Goal: Register for event/course

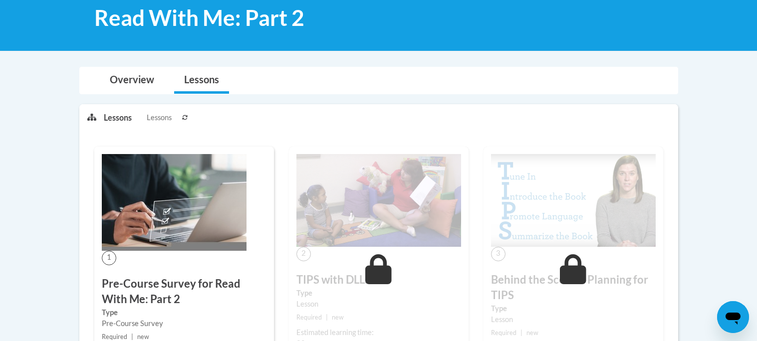
scroll to position [254, 0]
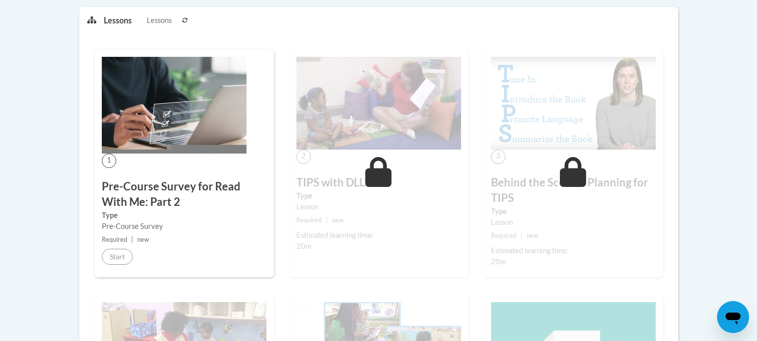
click at [226, 185] on h3 "Pre-Course Survey for Read With Me: Part 2" at bounding box center [184, 194] width 165 height 31
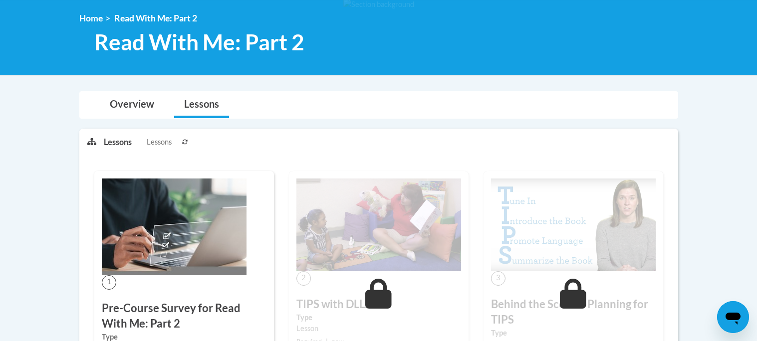
scroll to position [0, 0]
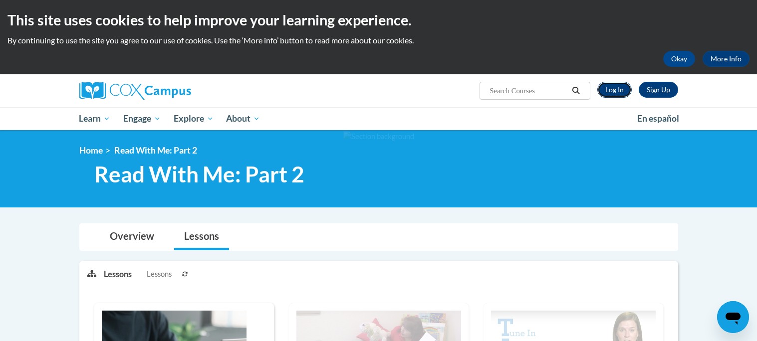
click at [623, 93] on link "Log In" at bounding box center [614, 90] width 34 height 16
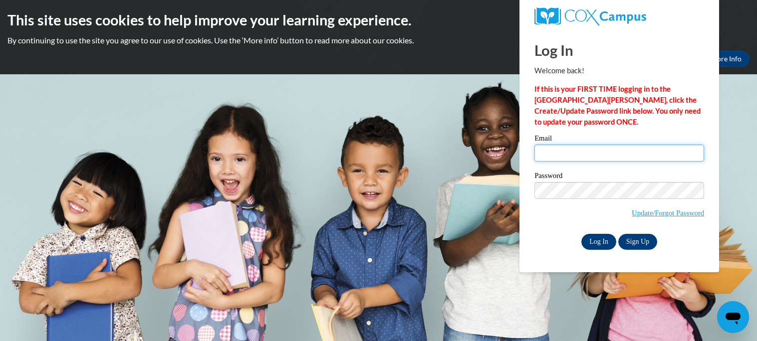
type input "breegayle20@gmail.com"
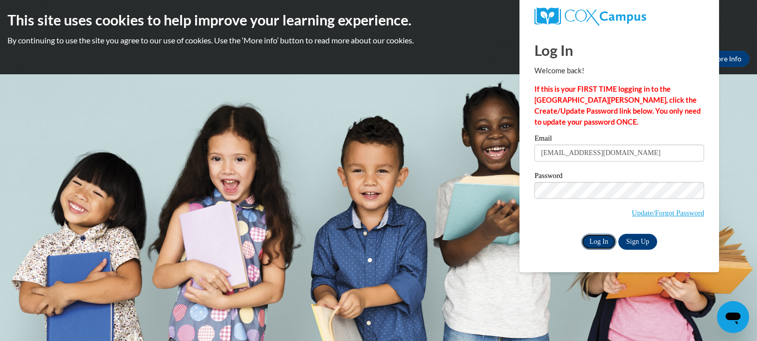
click at [608, 248] on input "Log In" at bounding box center [598, 242] width 35 height 16
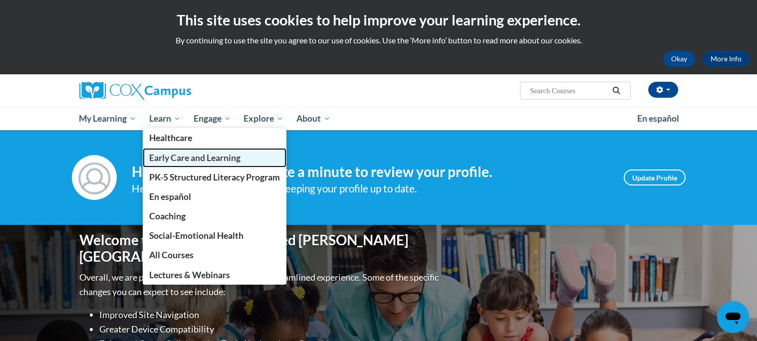
click at [180, 156] on span "Early Care and Learning" at bounding box center [194, 158] width 91 height 10
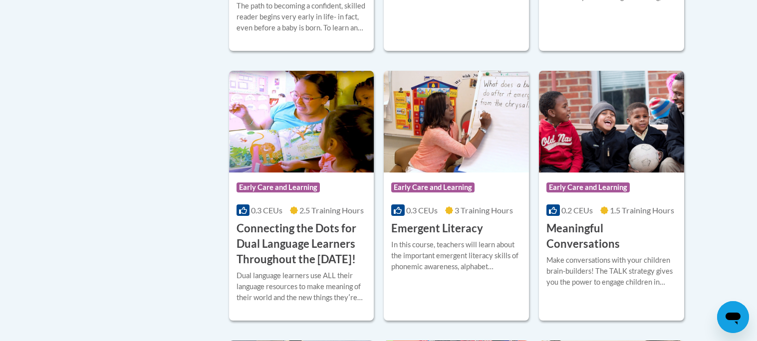
scroll to position [607, 0]
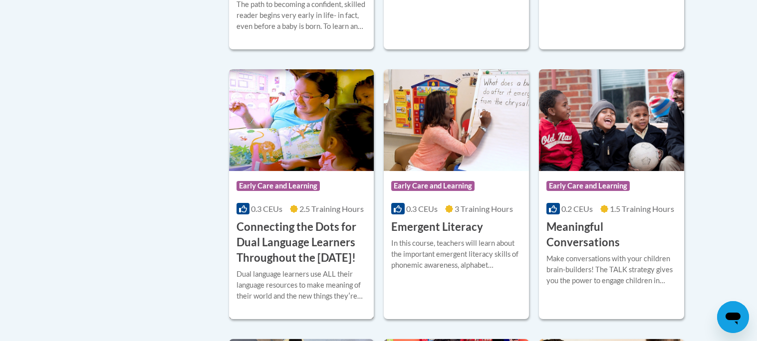
click at [299, 128] on img at bounding box center [301, 120] width 145 height 102
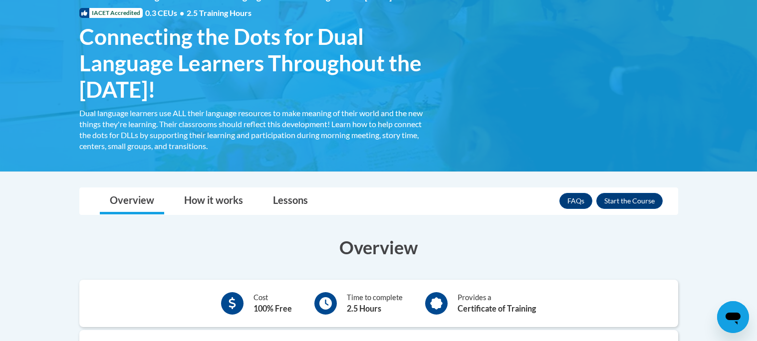
scroll to position [155, 0]
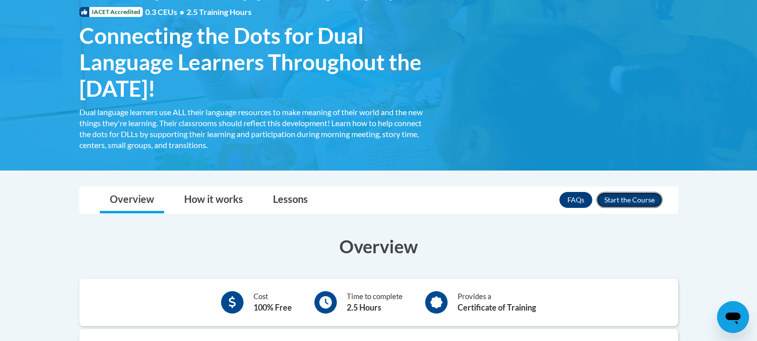
click at [633, 198] on button "Enroll" at bounding box center [629, 200] width 66 height 16
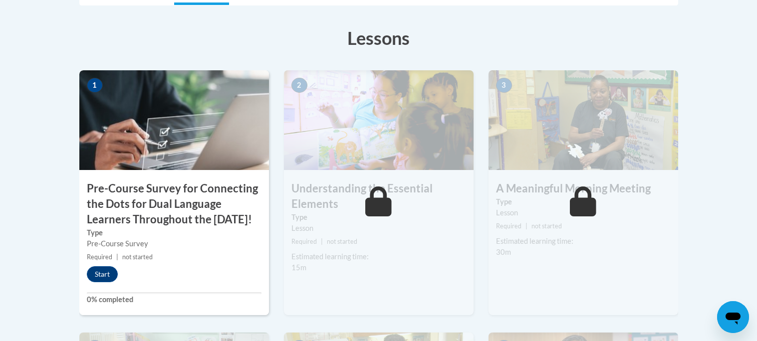
scroll to position [288, 0]
click at [94, 282] on button "Start" at bounding box center [102, 274] width 31 height 16
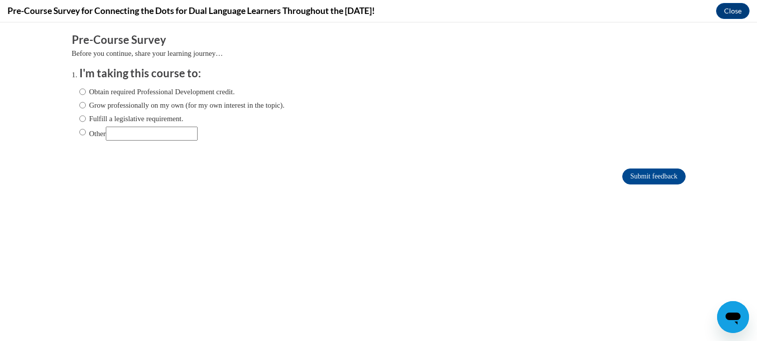
scroll to position [0, 0]
click at [137, 92] on label "Obtain required Professional Development credit." at bounding box center [157, 91] width 156 height 11
click at [86, 92] on input "Obtain required Professional Development credit." at bounding box center [82, 91] width 6 height 11
radio input "true"
click at [648, 175] on input "Submit feedback" at bounding box center [653, 177] width 63 height 16
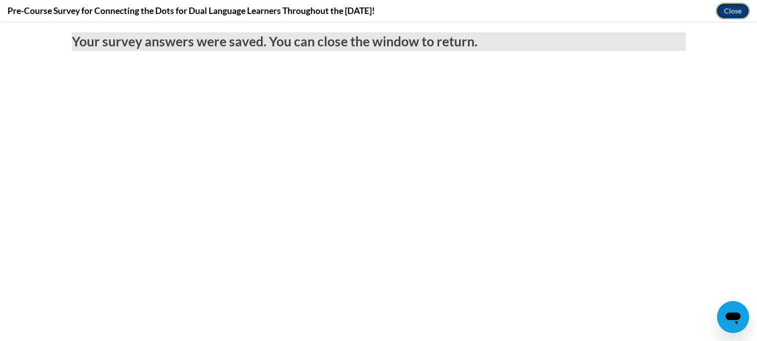
click at [729, 6] on button "Close" at bounding box center [732, 11] width 33 height 16
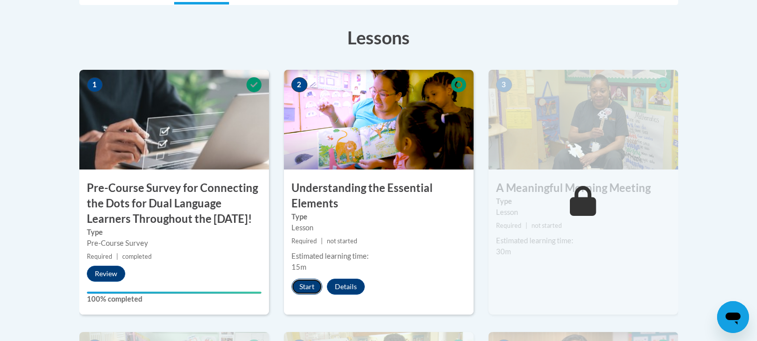
click at [315, 281] on button "Start" at bounding box center [306, 287] width 31 height 16
